Goal: Use online tool/utility

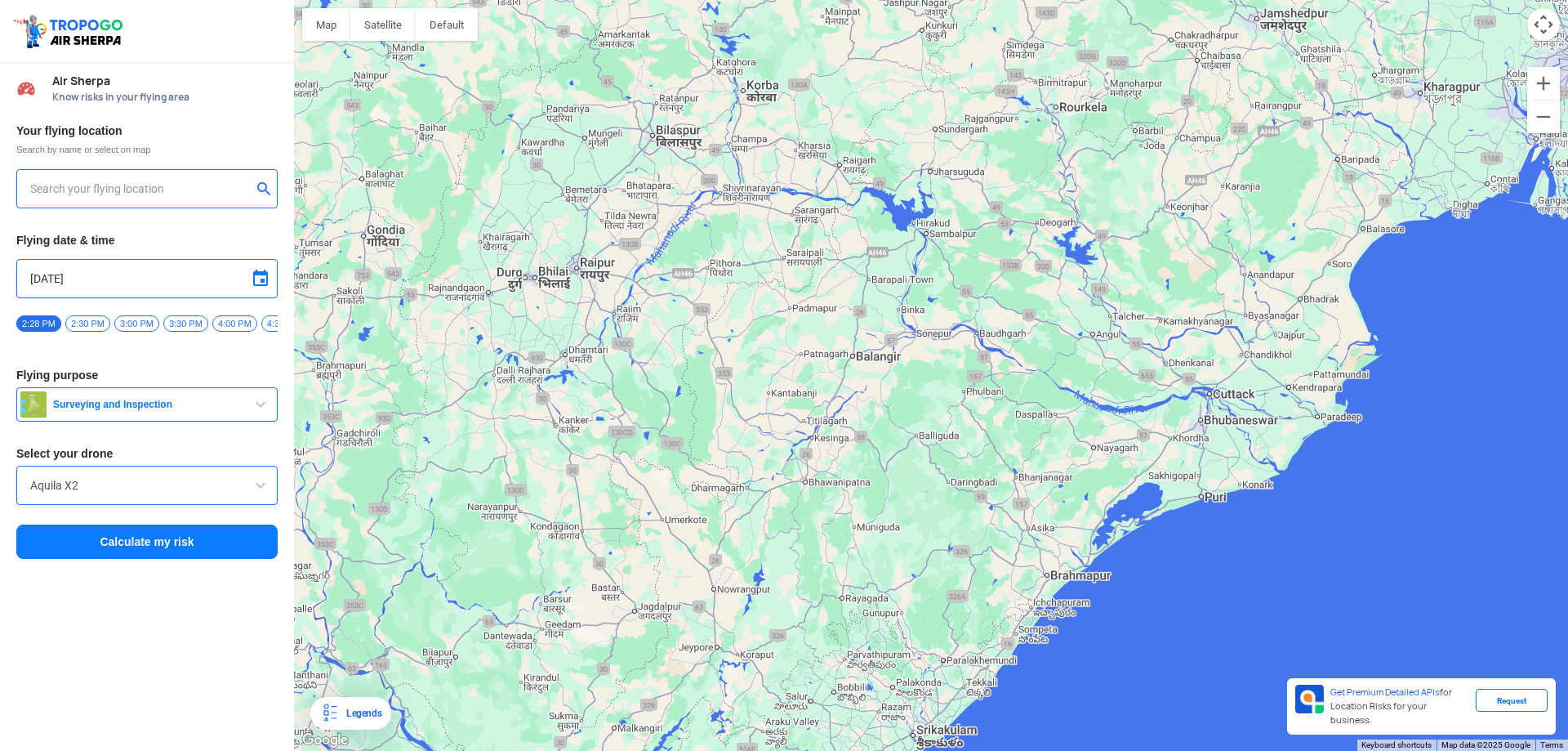
click at [1200, 493] on div at bounding box center [931, 376] width 1274 height 751
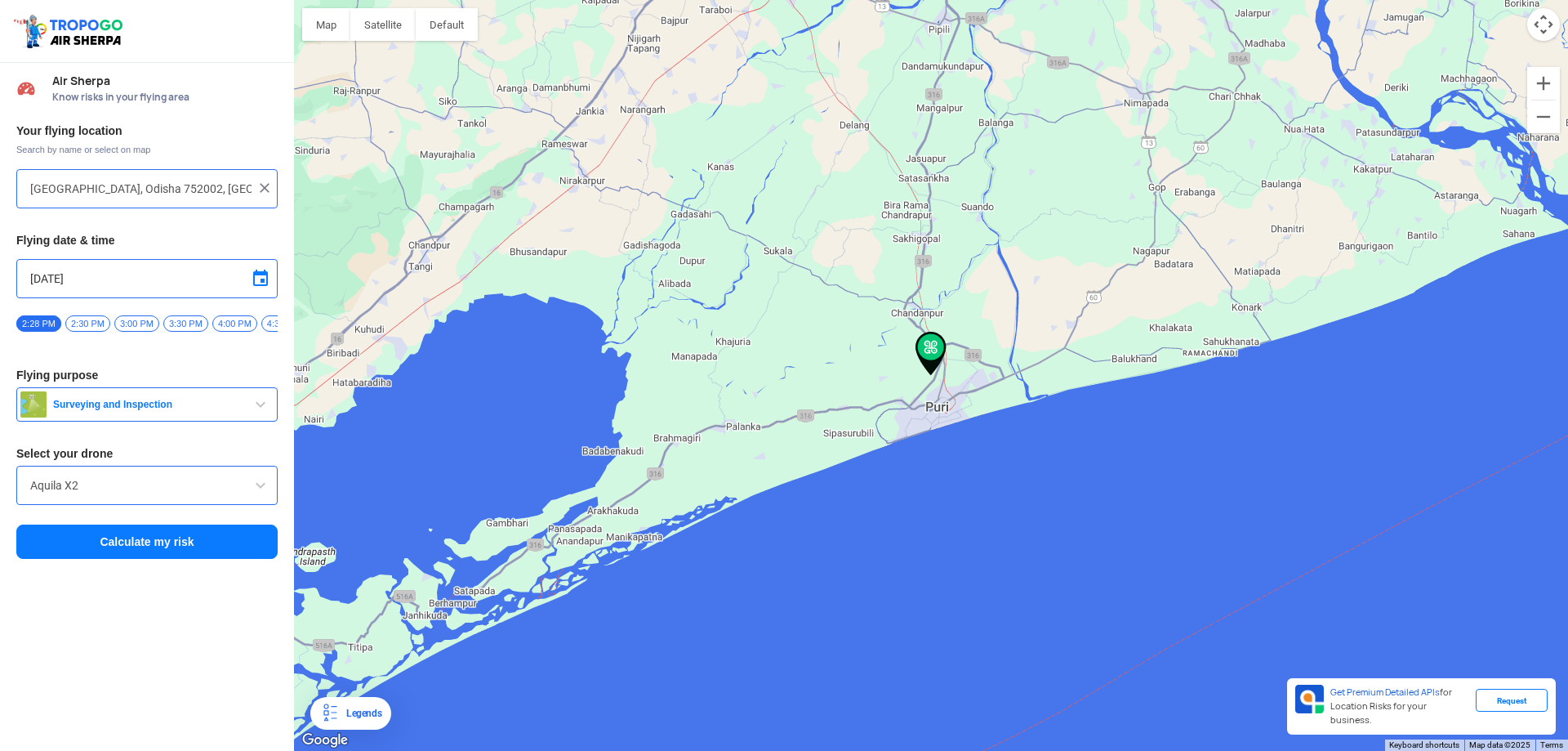
click at [939, 403] on div at bounding box center [931, 376] width 1274 height 751
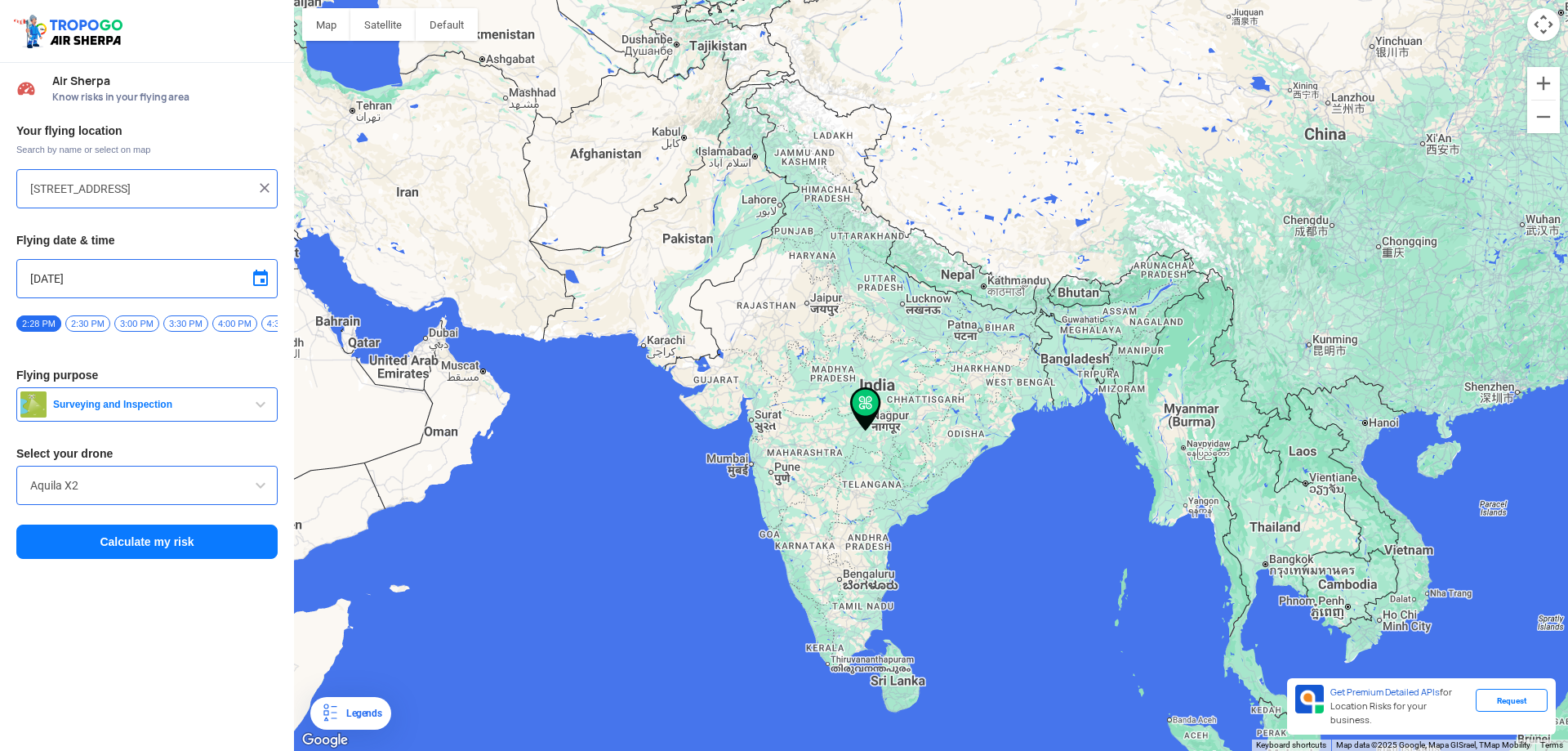
click at [978, 456] on div at bounding box center [931, 376] width 1274 height 751
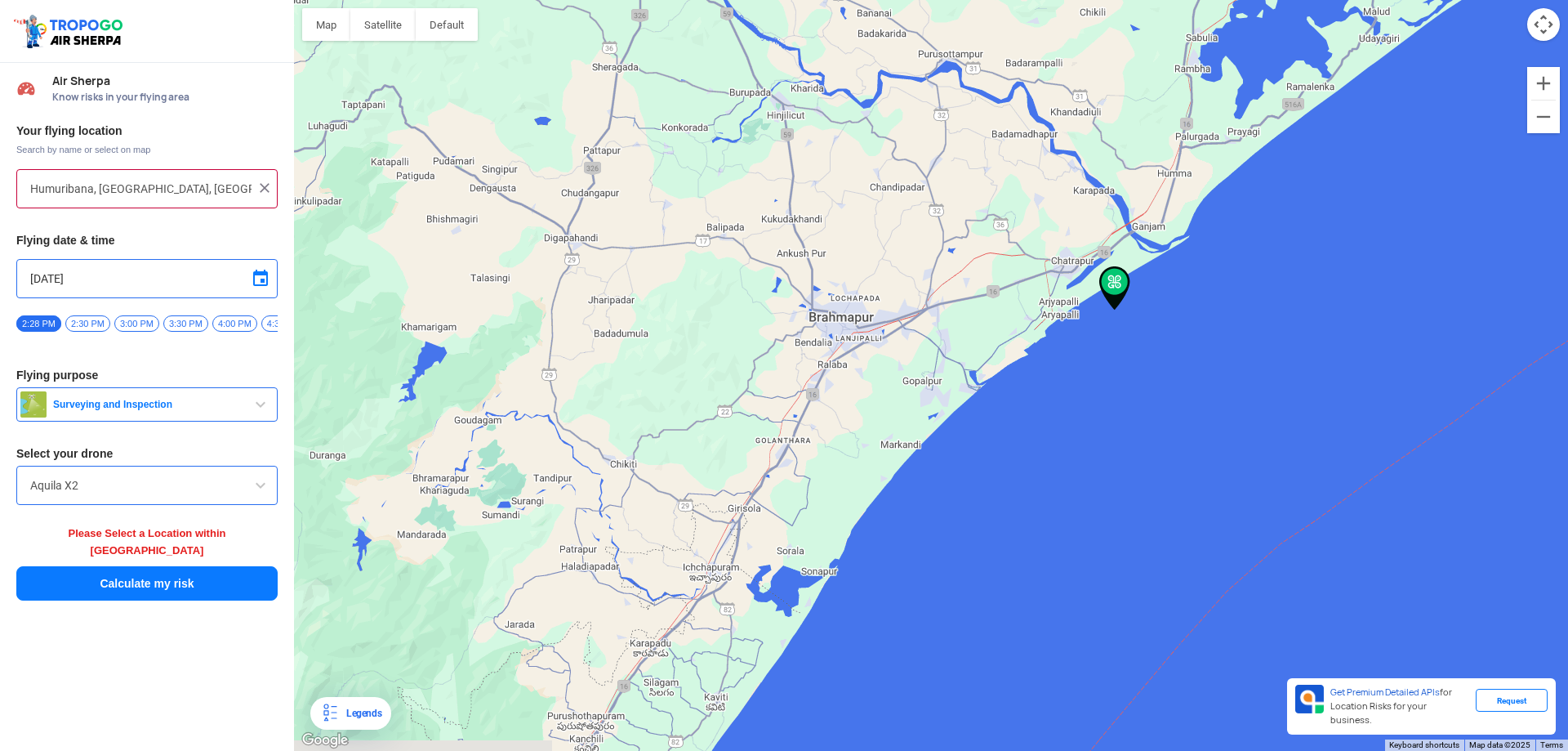
drag, startPoint x: 586, startPoint y: 535, endPoint x: 855, endPoint y: 461, distance: 279.0
click at [850, 465] on div at bounding box center [931, 376] width 1274 height 751
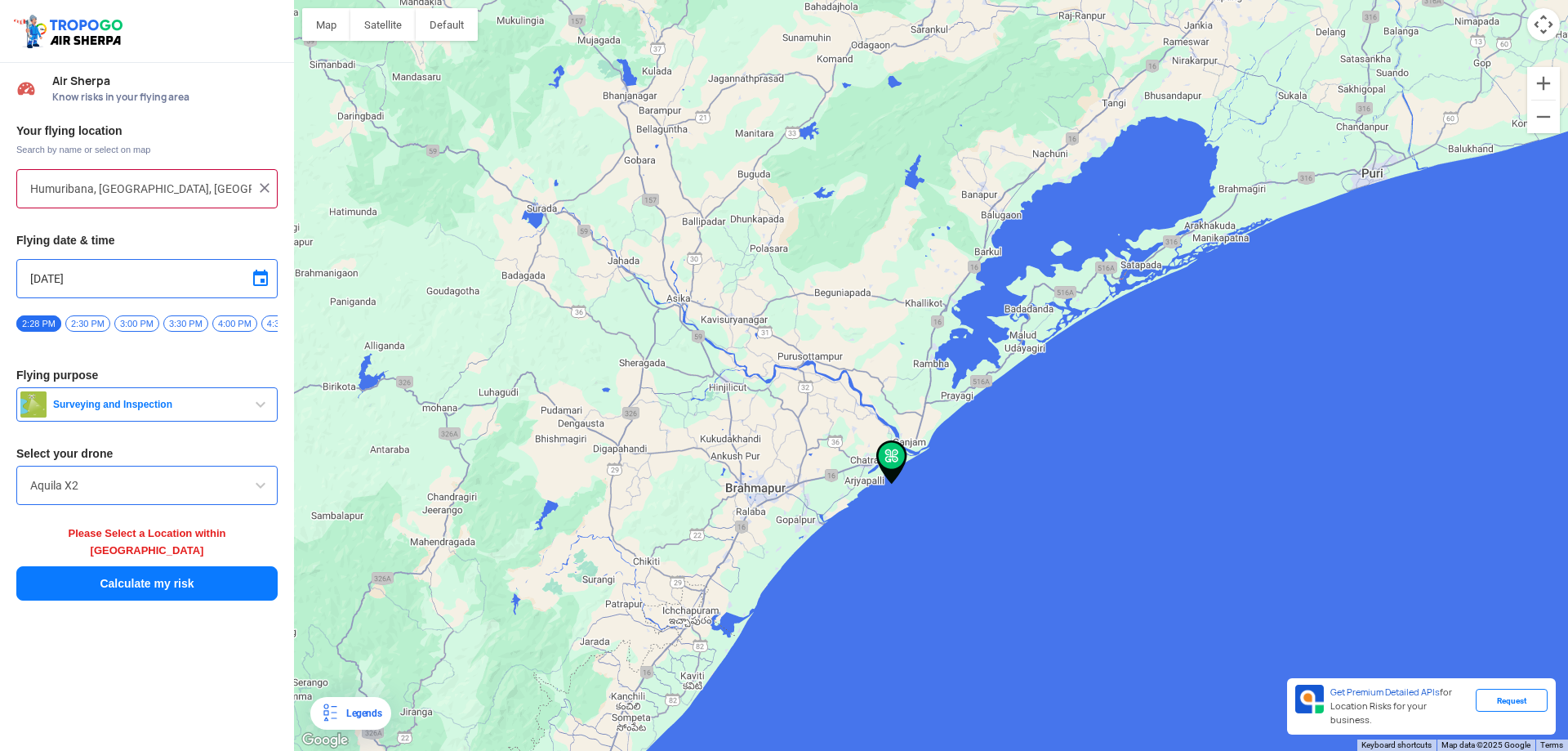
drag, startPoint x: 1092, startPoint y: 215, endPoint x: 873, endPoint y: 448, distance: 319.8
click at [873, 448] on div at bounding box center [931, 376] width 1274 height 751
click at [751, 508] on div at bounding box center [931, 376] width 1274 height 751
type input "[DEMOGRAPHIC_DATA] overbridge, Gosaninuagan Rd, Gosani Nuagam, [GEOGRAPHIC_DATA…"
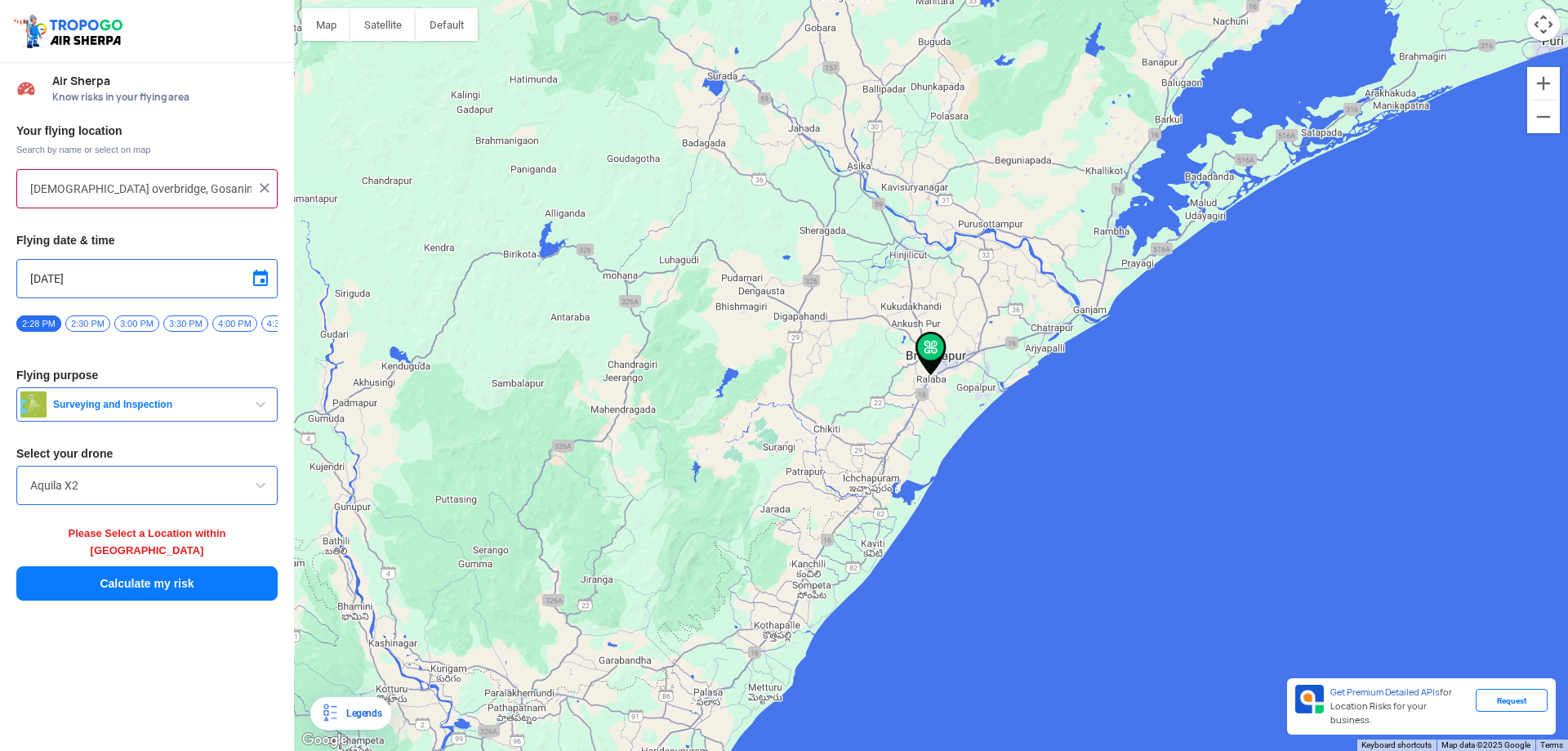
click at [204, 411] on span "Surveying and Inspection" at bounding box center [149, 404] width 204 height 13
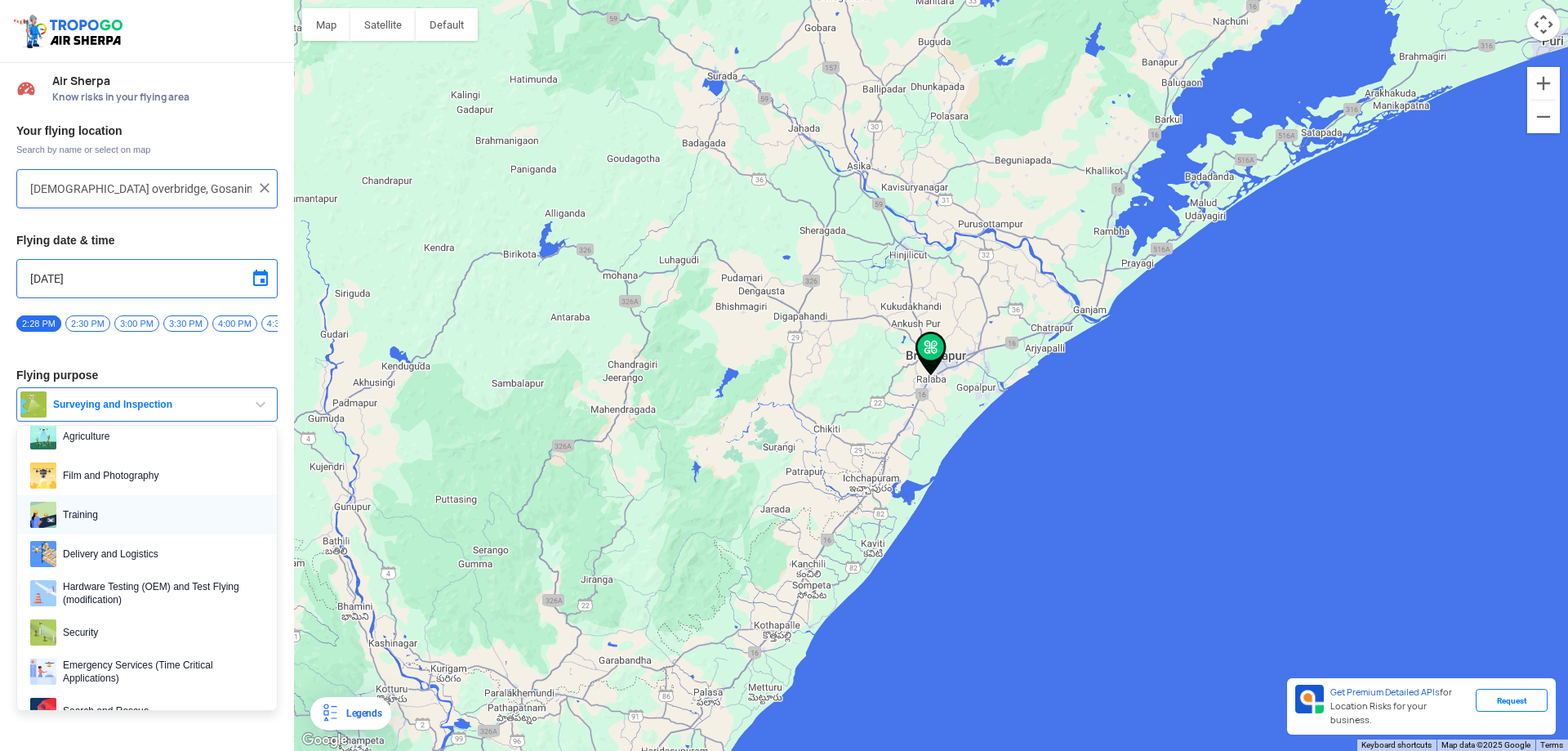
scroll to position [163, 0]
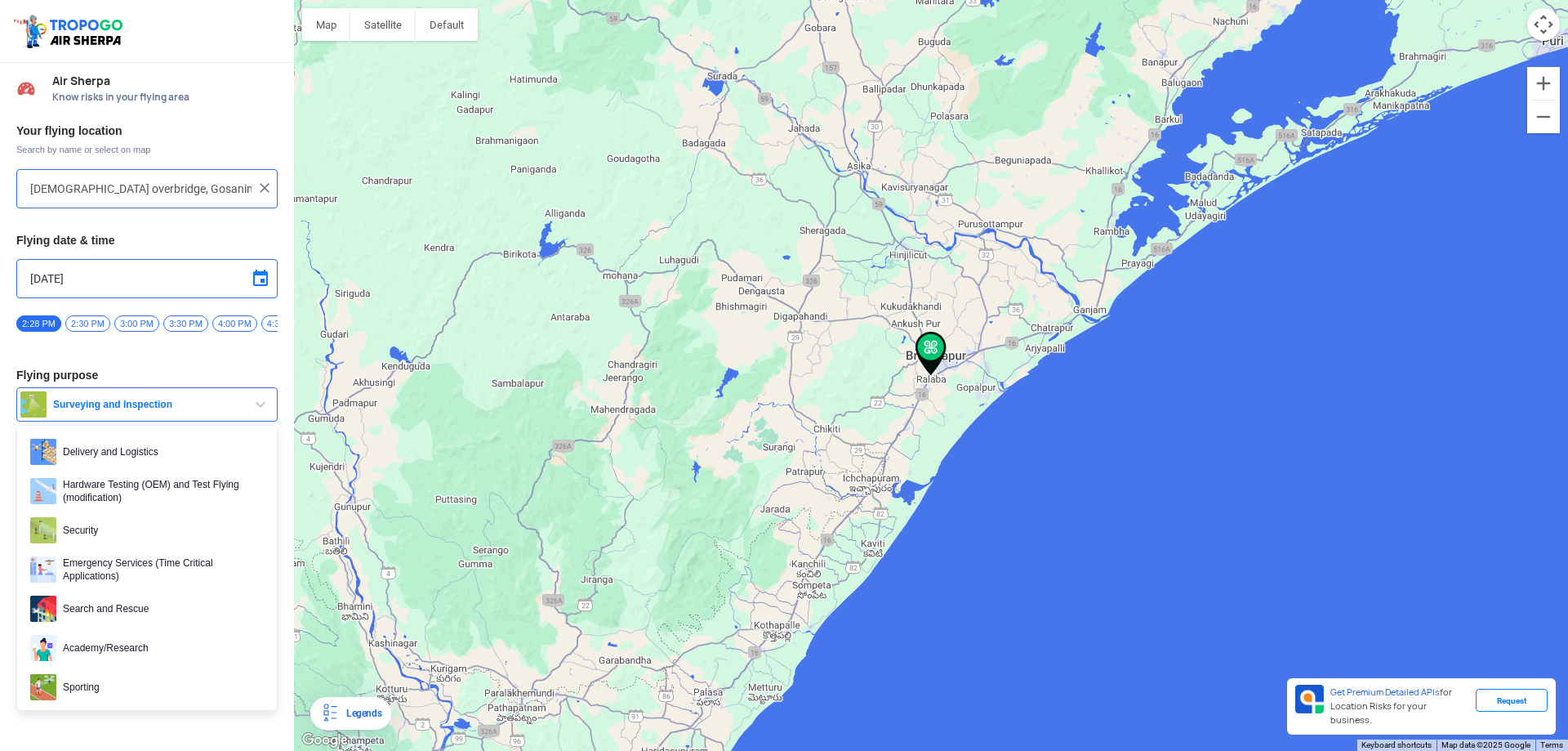
click at [262, 193] on img at bounding box center [264, 187] width 16 height 16
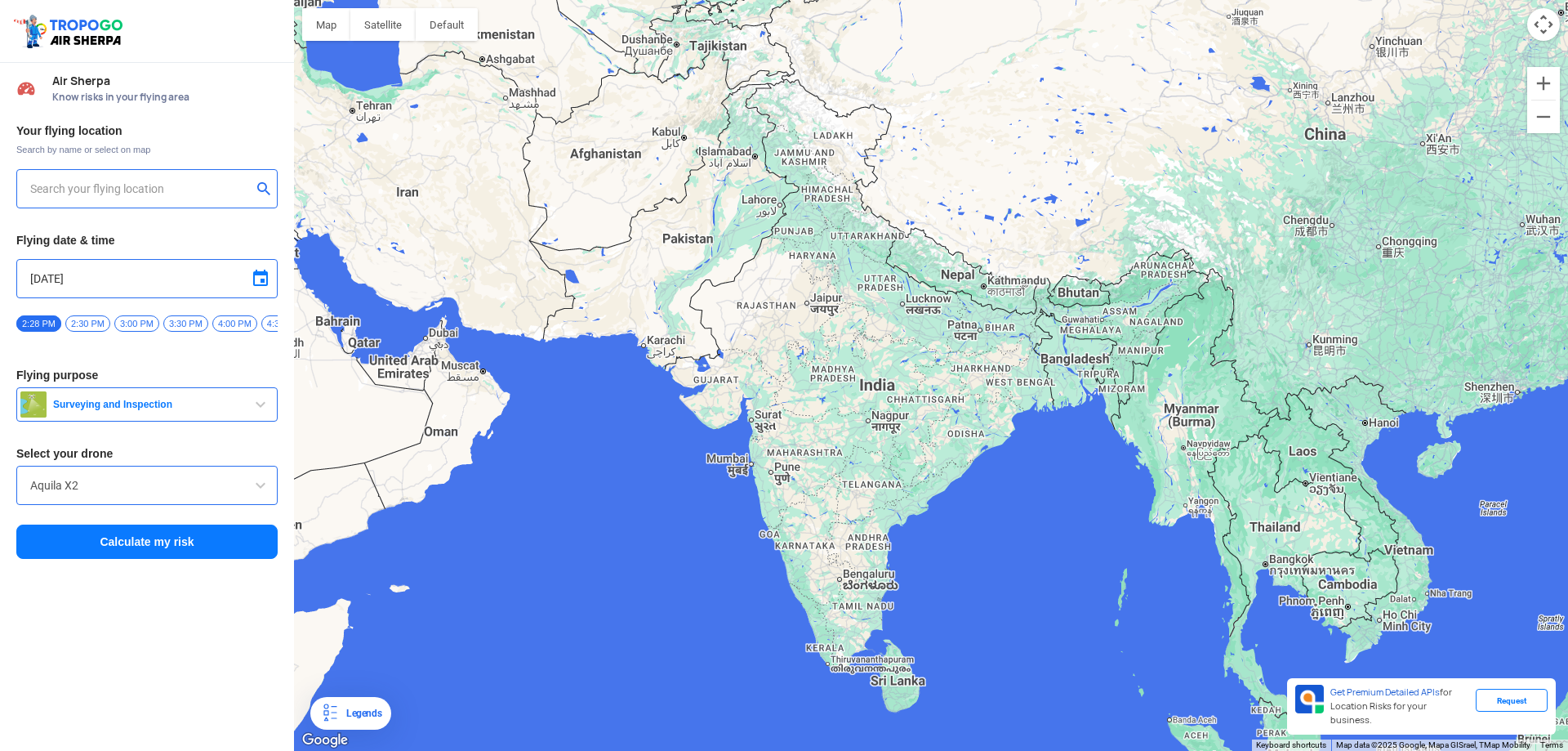
click at [95, 186] on input "text" at bounding box center [141, 188] width 222 height 20
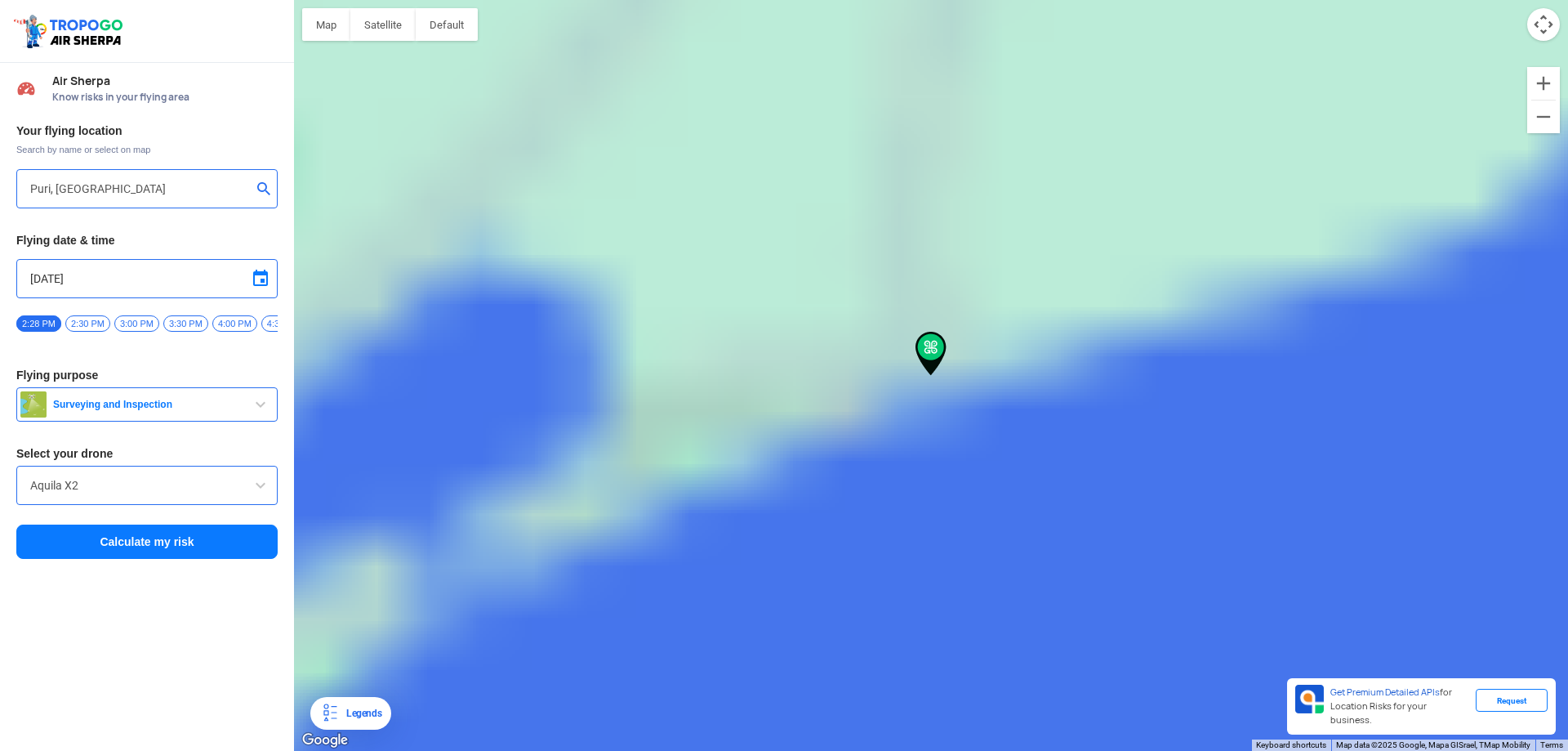
type input "[STREET_ADDRESS]"
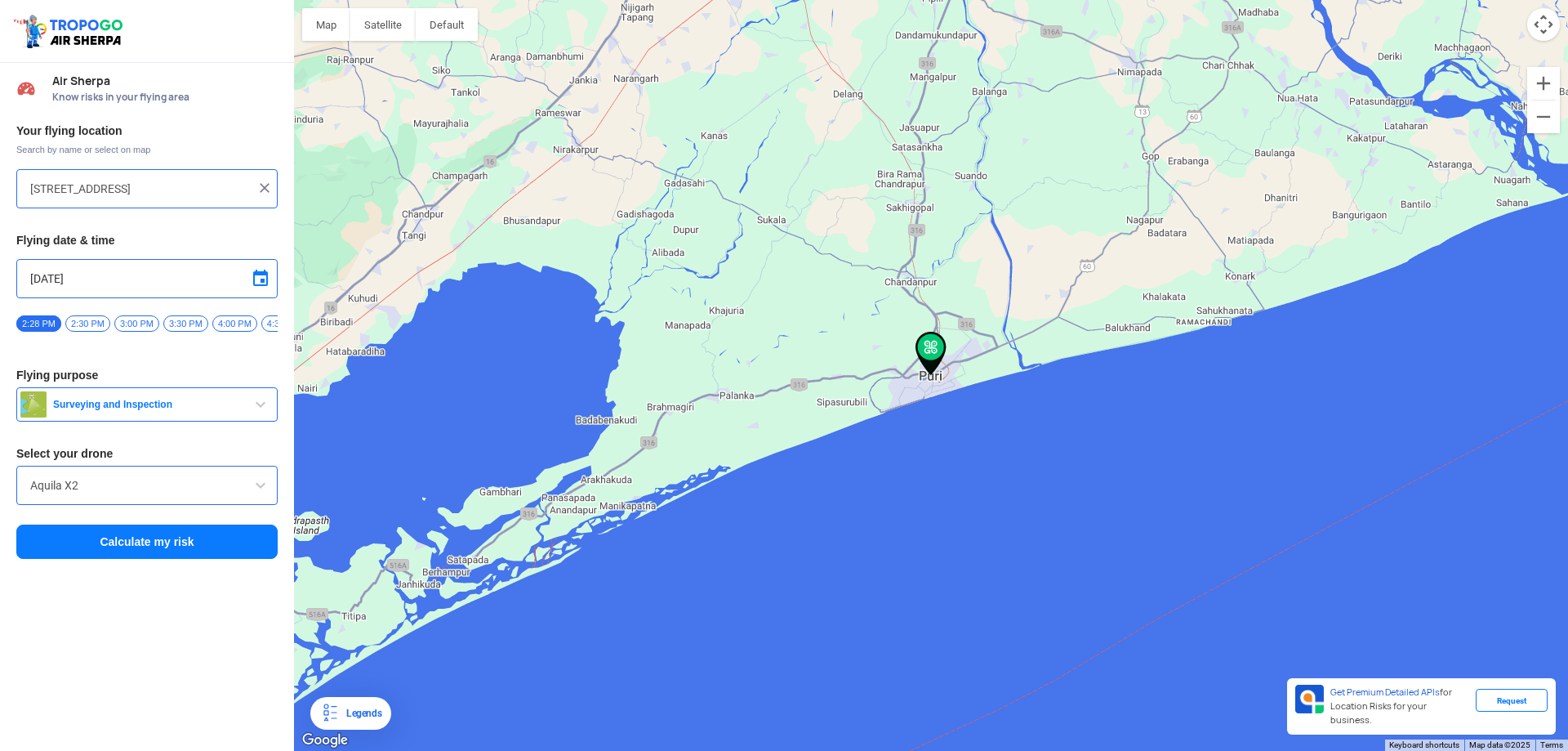
click at [934, 357] on img at bounding box center [931, 353] width 31 height 44
